Goal: Task Accomplishment & Management: Use online tool/utility

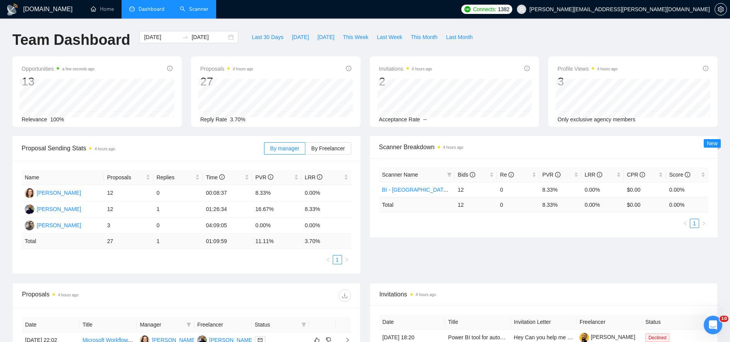
click at [205, 8] on link "Scanner" at bounding box center [194, 9] width 29 height 7
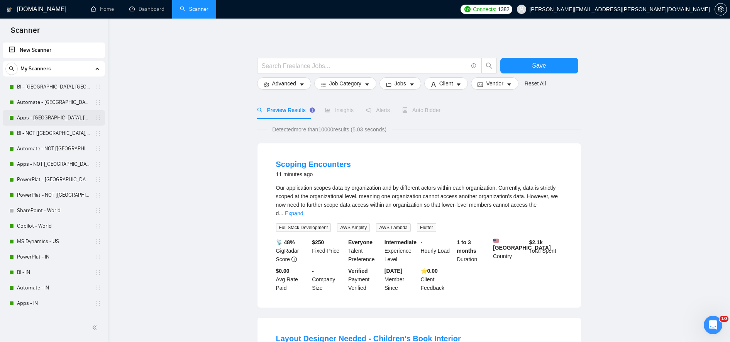
click at [51, 116] on link "Apps - [GEOGRAPHIC_DATA], [GEOGRAPHIC_DATA], [GEOGRAPHIC_DATA]" at bounding box center [53, 117] width 73 height 15
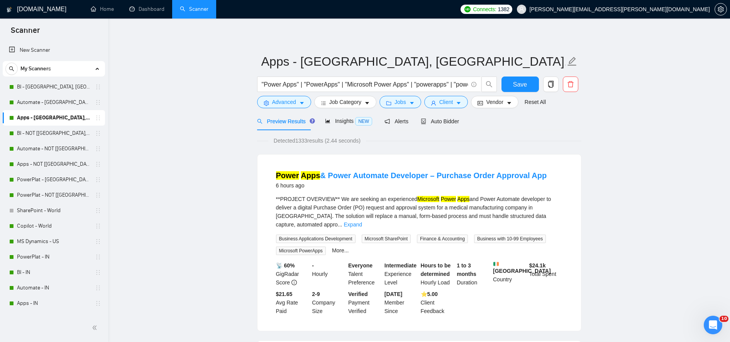
scroll to position [0, 0]
click at [281, 101] on span "Advanced" at bounding box center [284, 102] width 24 height 8
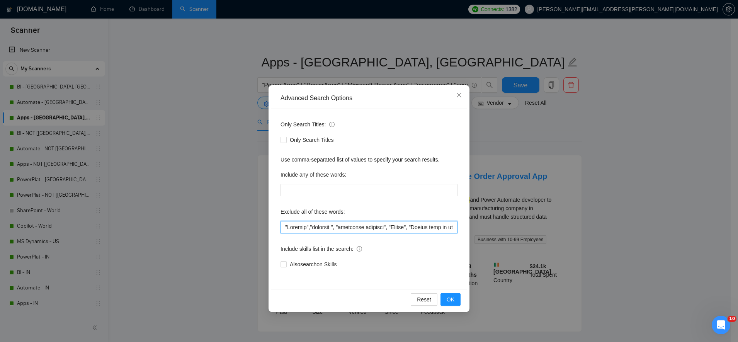
click at [348, 226] on input "text" at bounding box center [368, 227] width 177 height 12
click at [453, 297] on span "OK" at bounding box center [450, 299] width 8 height 8
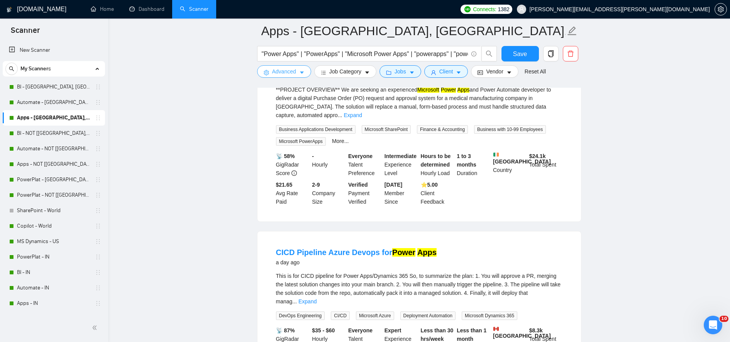
scroll to position [114, 0]
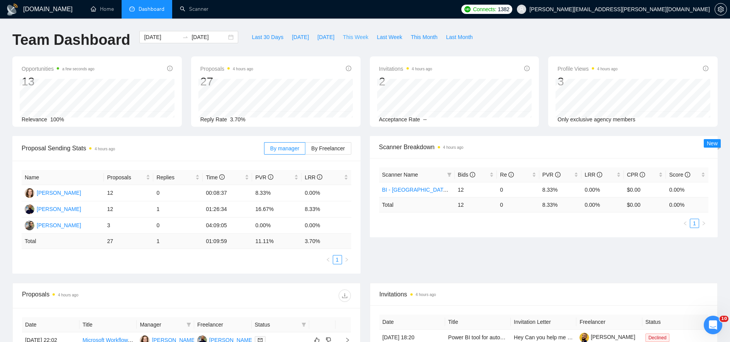
click at [356, 36] on span "This Week" at bounding box center [355, 37] width 25 height 8
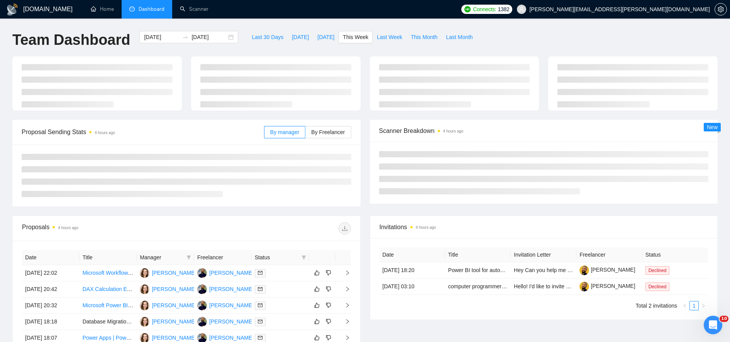
type input "[DATE]"
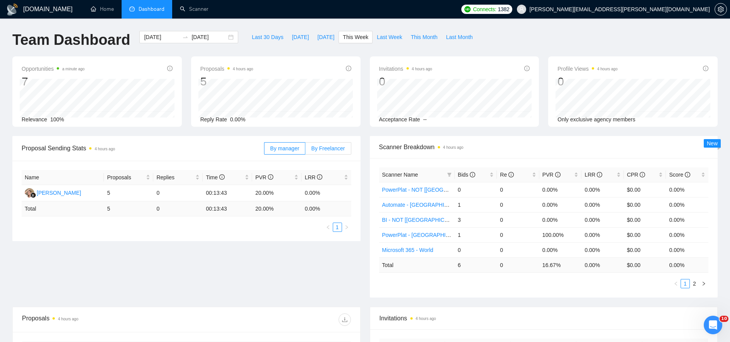
click at [338, 145] on span "By Freelancer" at bounding box center [328, 148] width 34 height 6
click at [305, 150] on input "By Freelancer" at bounding box center [305, 150] width 0 height 0
click at [500, 175] on div "Re" at bounding box center [518, 174] width 36 height 8
click at [486, 171] on span "Bids" at bounding box center [473, 174] width 31 height 8
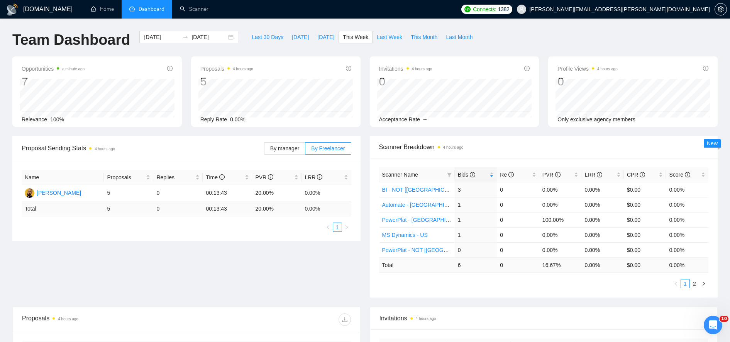
scroll to position [189, 0]
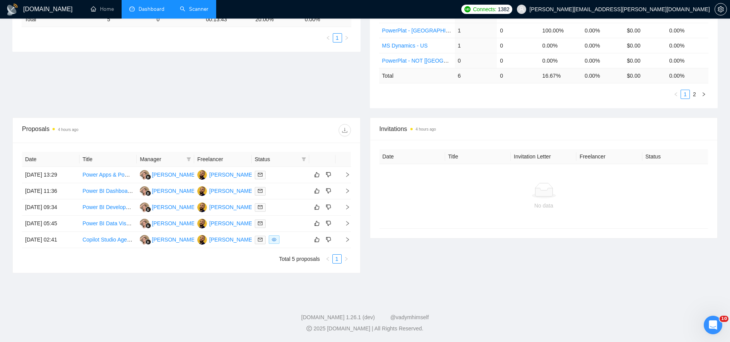
click at [207, 12] on link "Scanner" at bounding box center [194, 9] width 29 height 7
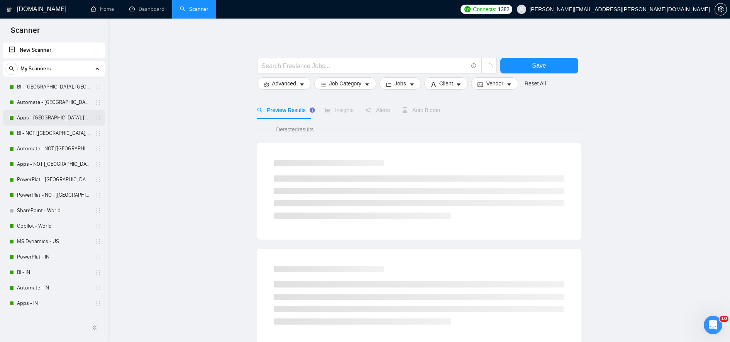
click at [54, 114] on link "Apps - [GEOGRAPHIC_DATA], [GEOGRAPHIC_DATA], [GEOGRAPHIC_DATA]" at bounding box center [53, 117] width 73 height 15
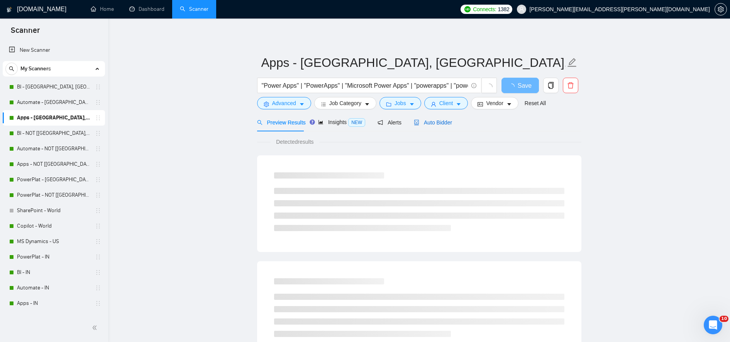
click at [439, 122] on span "Auto Bidder" at bounding box center [433, 122] width 38 height 6
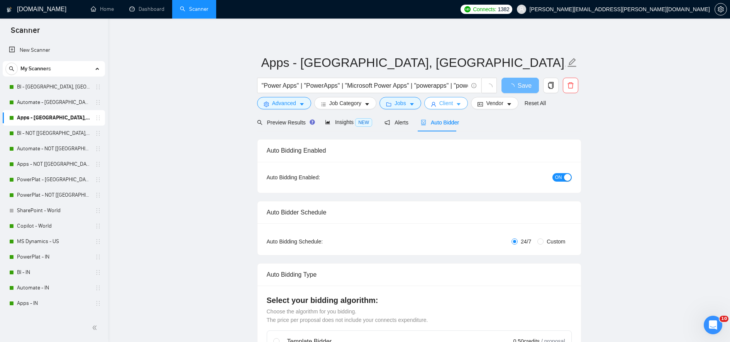
click at [436, 100] on button "Client" at bounding box center [446, 103] width 44 height 12
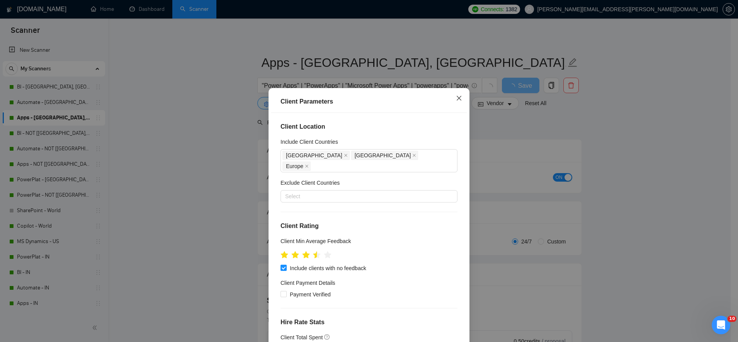
click at [457, 100] on icon "close" at bounding box center [458, 98] width 5 height 5
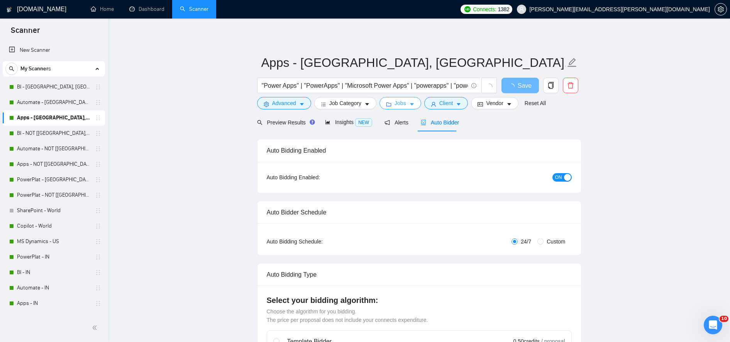
click at [395, 102] on span "Jobs" at bounding box center [401, 103] width 12 height 8
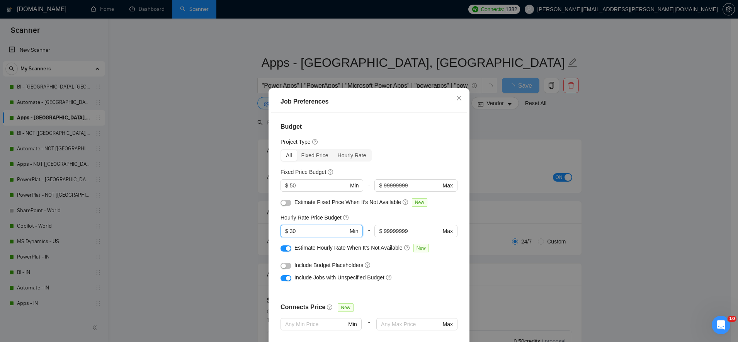
click at [327, 230] on input "30" at bounding box center [319, 231] width 58 height 8
type input "]"
click at [304, 185] on input "50" at bounding box center [319, 185] width 58 height 8
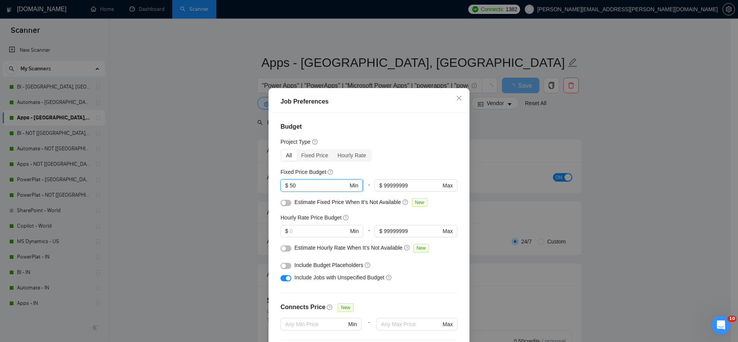
click at [304, 185] on input "50" at bounding box center [319, 185] width 58 height 8
click at [408, 155] on div "All Fixed Price Hourly Rate" at bounding box center [368, 155] width 177 height 12
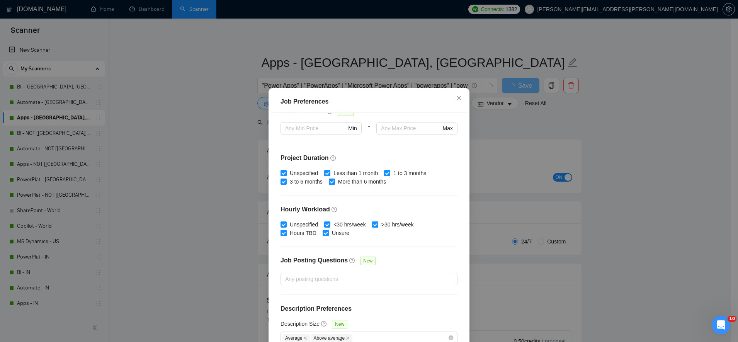
scroll to position [44, 0]
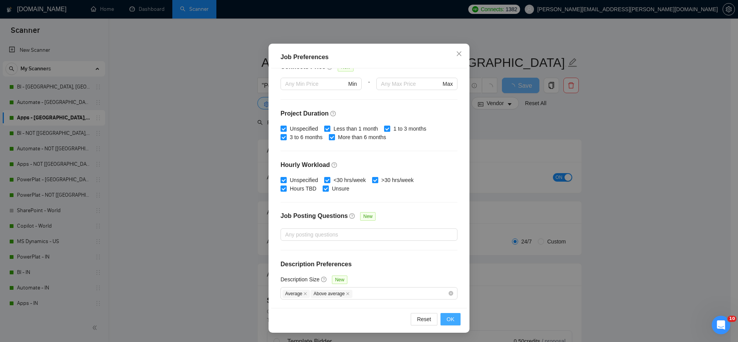
click at [446, 317] on span "OK" at bounding box center [450, 319] width 8 height 8
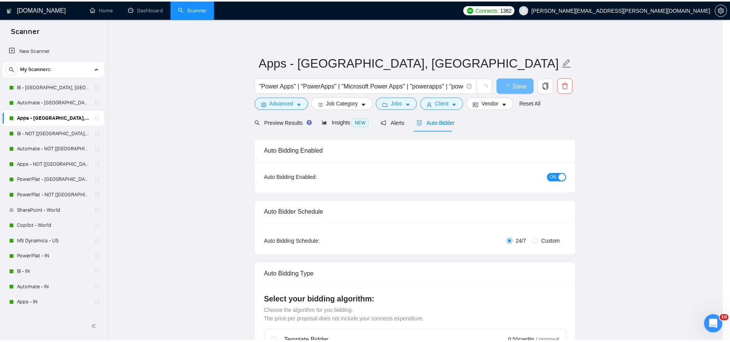
scroll to position [3, 0]
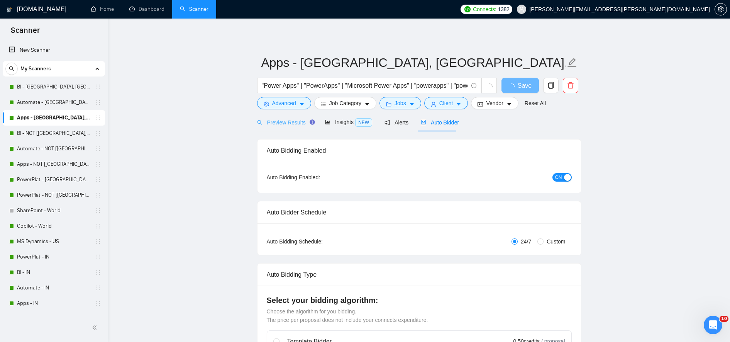
click at [283, 127] on div "Preview Results" at bounding box center [285, 122] width 56 height 18
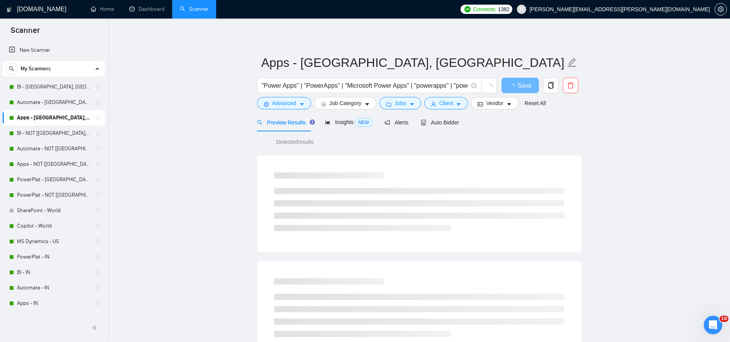
click at [47, 98] on link "Automate - [GEOGRAPHIC_DATA], [GEOGRAPHIC_DATA], [GEOGRAPHIC_DATA]" at bounding box center [53, 102] width 73 height 15
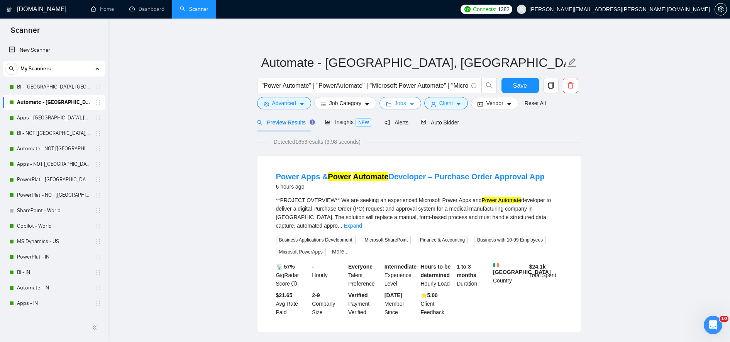
click at [387, 103] on icon "folder" at bounding box center [389, 104] width 5 height 4
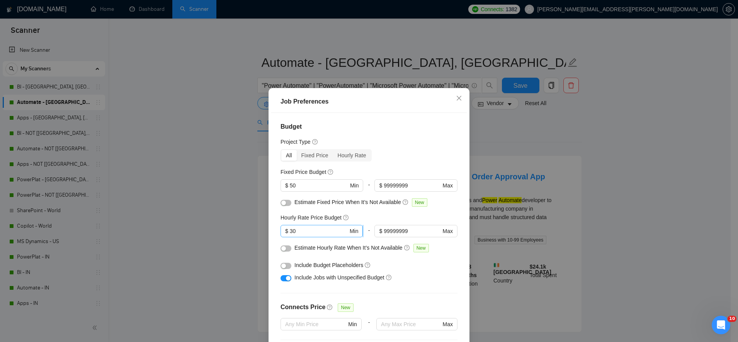
click at [304, 236] on span "$ 30 Min" at bounding box center [321, 231] width 82 height 12
drag, startPoint x: 304, startPoint y: 236, endPoint x: 308, endPoint y: 233, distance: 4.2
click at [308, 233] on span "$ 30 Min" at bounding box center [321, 231] width 82 height 12
click at [308, 233] on input "30" at bounding box center [319, 231] width 58 height 8
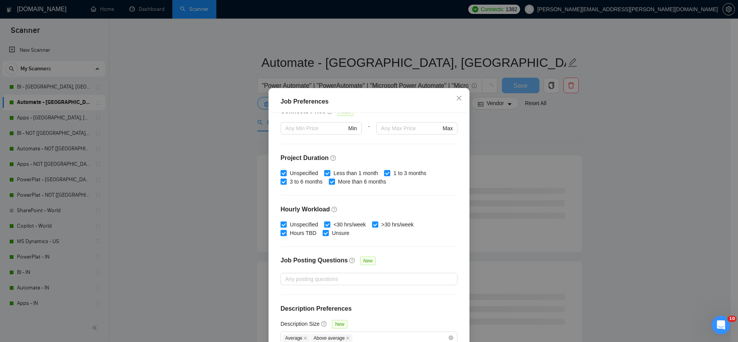
scroll to position [44, 0]
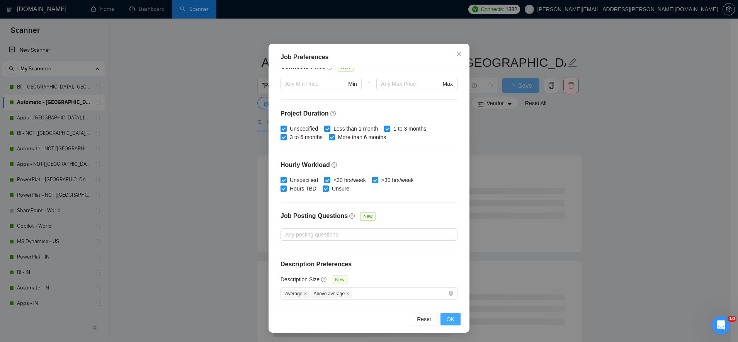
click at [446, 318] on span "OK" at bounding box center [450, 319] width 8 height 8
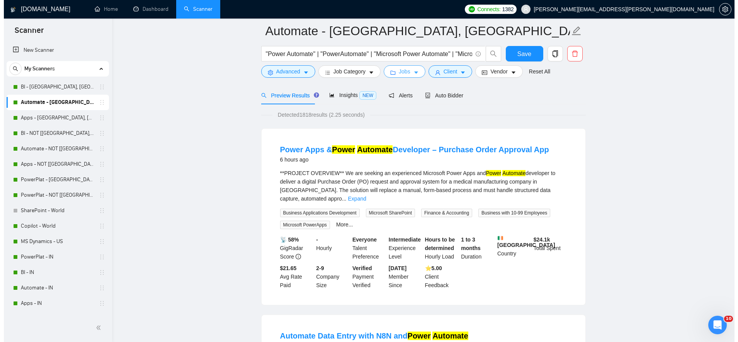
scroll to position [19, 0]
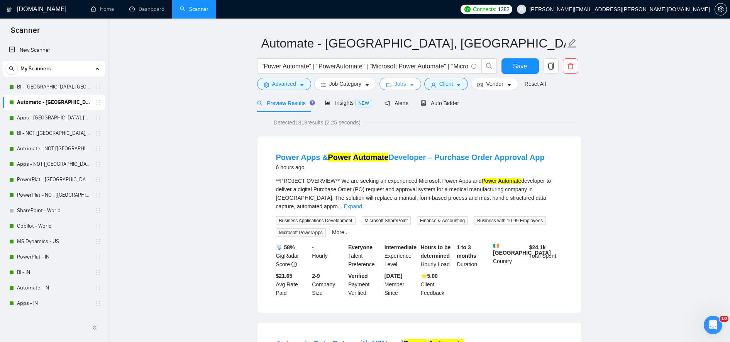
click at [401, 82] on span "Jobs" at bounding box center [401, 84] width 12 height 8
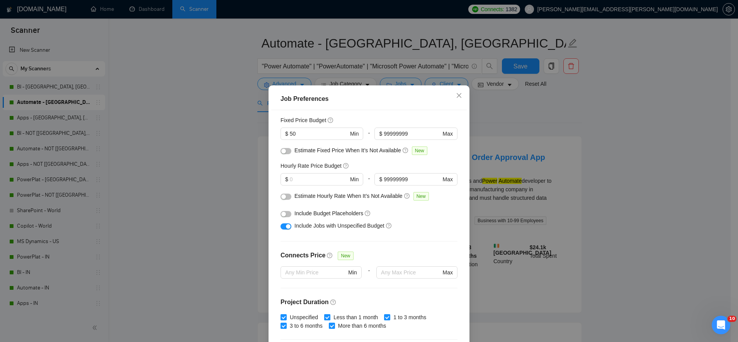
scroll to position [23, 0]
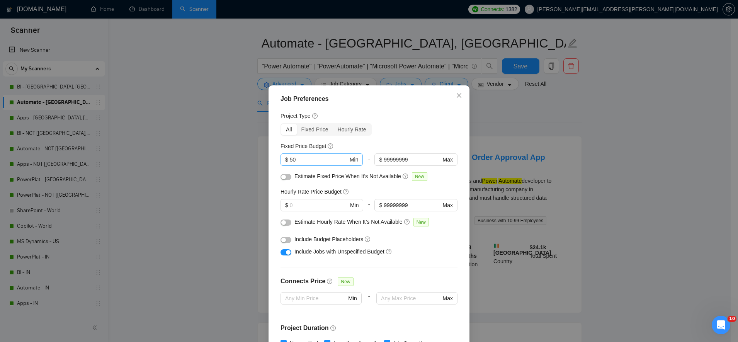
click at [312, 161] on input "50" at bounding box center [319, 159] width 58 height 8
click at [412, 143] on div "Budget Project Type All Fixed Price Hourly Rate Fixed Price Budget $ Min - $ 99…" at bounding box center [368, 229] width 195 height 239
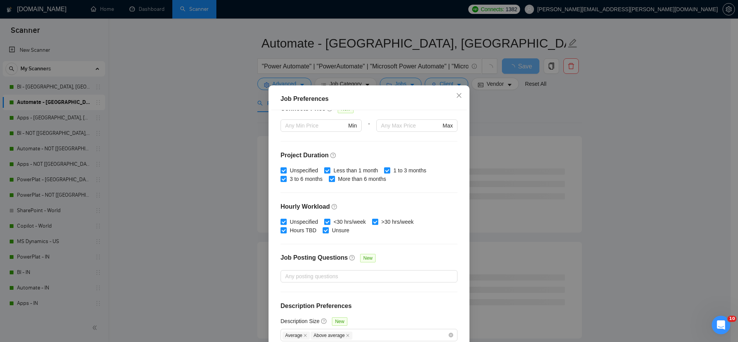
scroll to position [44, 0]
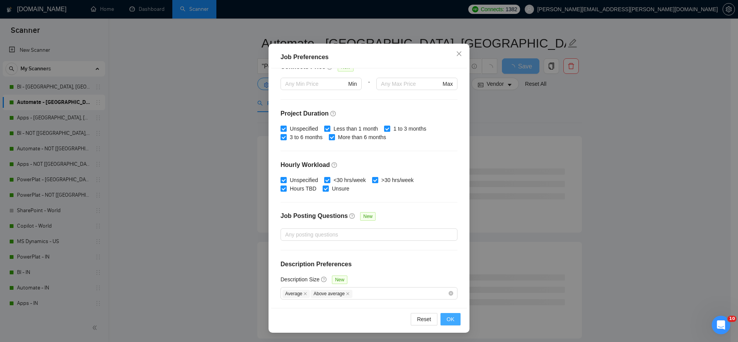
click at [449, 322] on span "OK" at bounding box center [450, 319] width 8 height 8
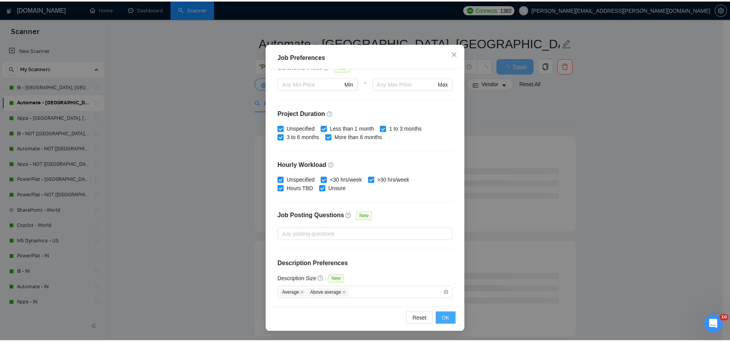
scroll to position [3, 0]
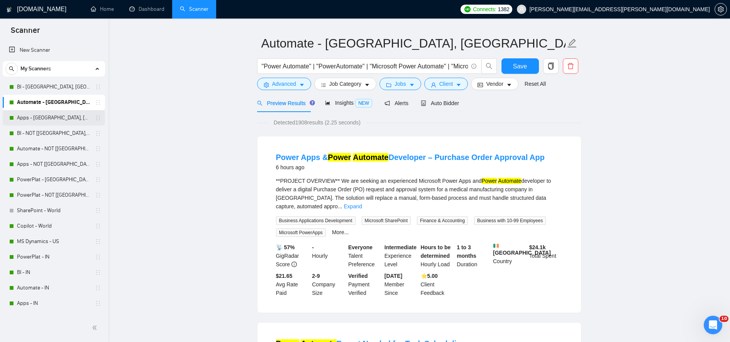
click at [44, 122] on link "Apps - [GEOGRAPHIC_DATA], [GEOGRAPHIC_DATA], [GEOGRAPHIC_DATA]" at bounding box center [53, 117] width 73 height 15
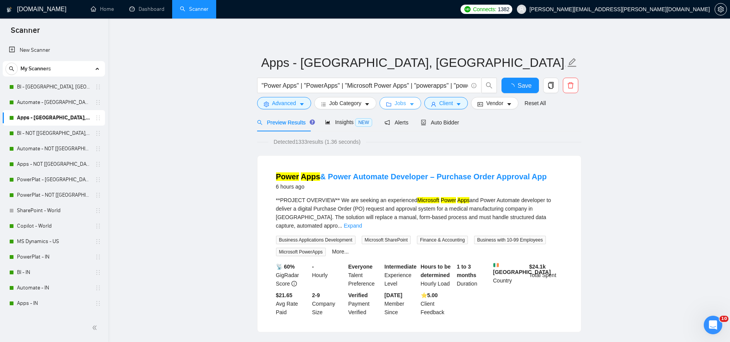
click at [401, 105] on span "Jobs" at bounding box center [401, 103] width 12 height 8
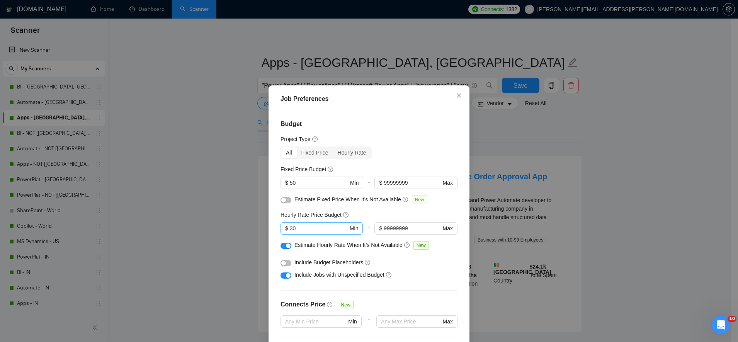
drag, startPoint x: 317, startPoint y: 224, endPoint x: 305, endPoint y: 232, distance: 13.9
click at [305, 232] on div "Hourly Rate Price Budget $ 30 Min - $ 99999999 Max" at bounding box center [368, 225] width 177 height 30
click at [305, 232] on input "30" at bounding box center [319, 228] width 58 height 8
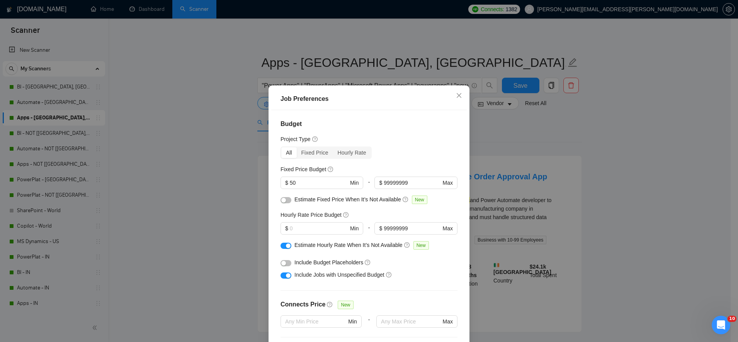
click at [456, 212] on div "Budget Project Type All Fixed Price Hourly Rate Fixed Price Budget $ 50 Min - $…" at bounding box center [368, 229] width 195 height 239
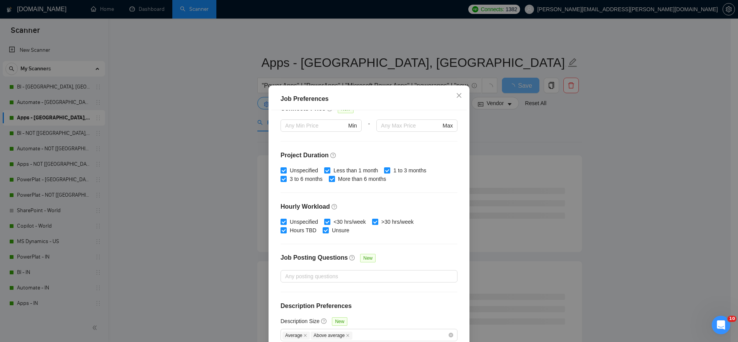
scroll to position [44, 0]
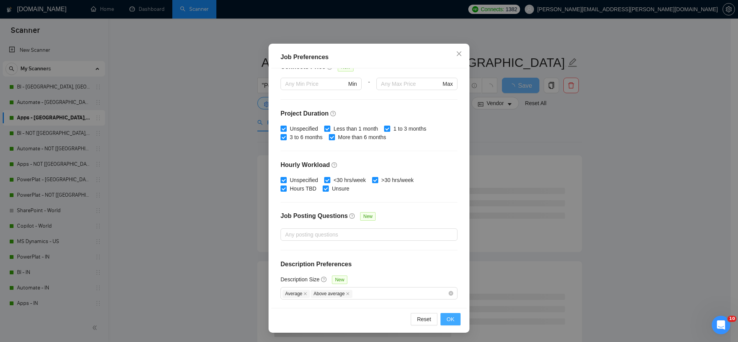
click at [449, 319] on span "OK" at bounding box center [450, 319] width 8 height 8
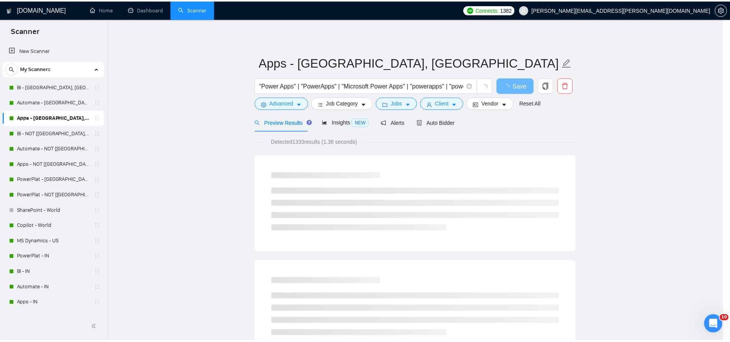
scroll to position [3, 0]
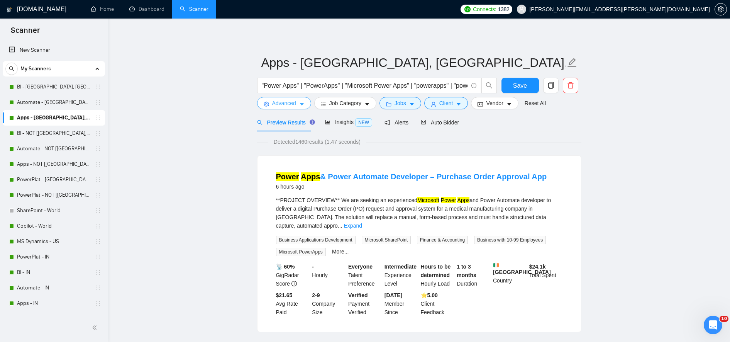
click at [292, 109] on button "Advanced" at bounding box center [284, 103] width 54 height 12
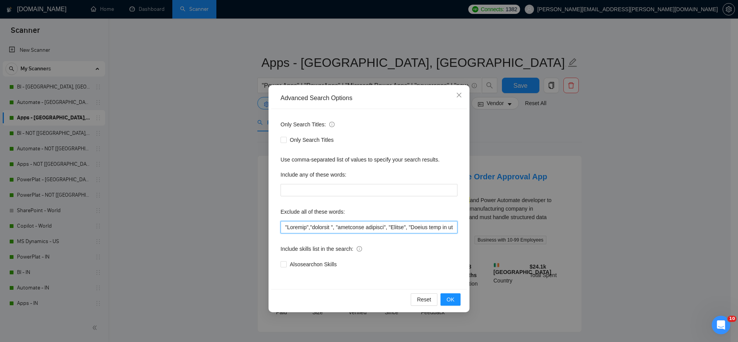
click at [360, 231] on input "text" at bounding box center [368, 227] width 177 height 12
click at [455, 302] on button "OK" at bounding box center [450, 299] width 20 height 12
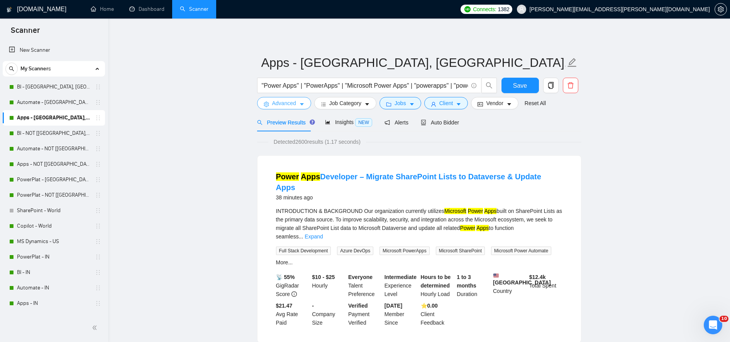
click at [294, 105] on span "Advanced" at bounding box center [284, 103] width 24 height 8
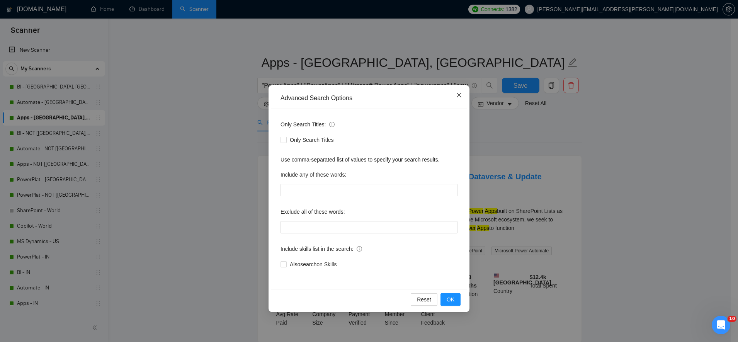
click at [459, 102] on span "Close" at bounding box center [458, 95] width 21 height 21
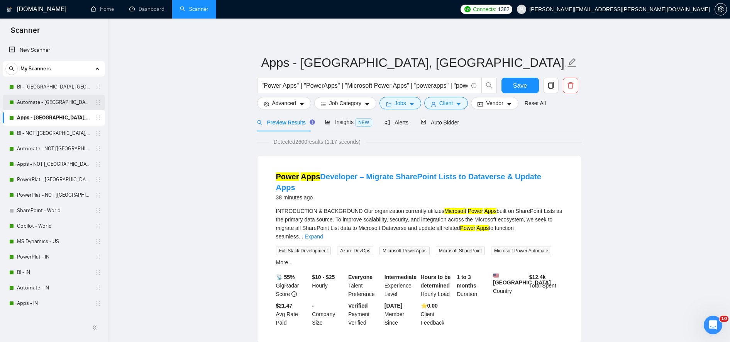
click at [38, 100] on link "Automate - [GEOGRAPHIC_DATA], [GEOGRAPHIC_DATA], [GEOGRAPHIC_DATA]" at bounding box center [53, 102] width 73 height 15
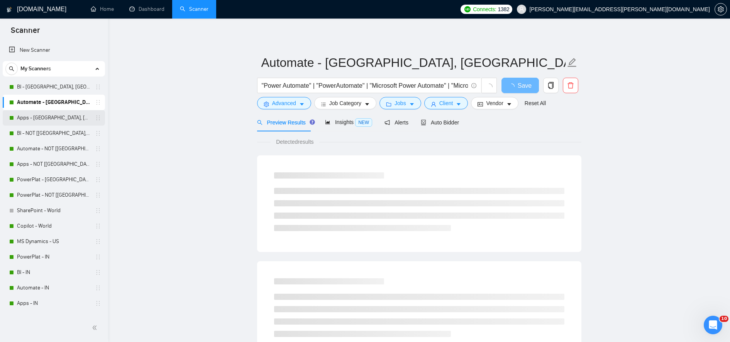
click at [59, 121] on link "Apps - [GEOGRAPHIC_DATA], [GEOGRAPHIC_DATA], [GEOGRAPHIC_DATA]" at bounding box center [53, 117] width 73 height 15
